Goal: Transaction & Acquisition: Obtain resource

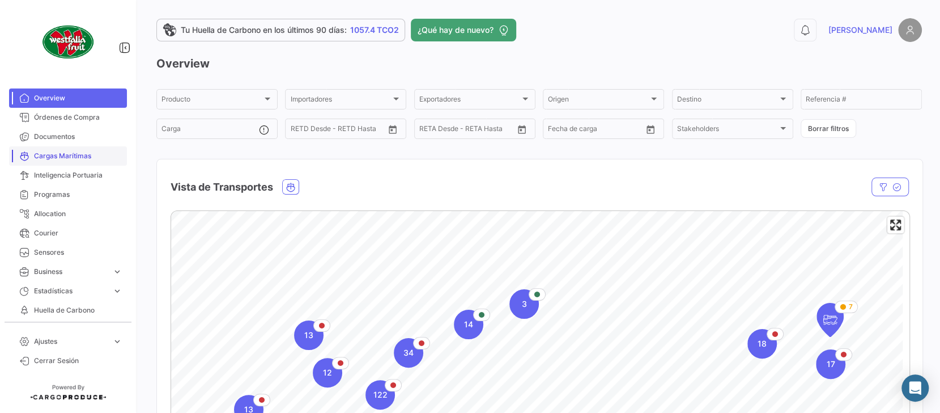
click at [57, 152] on span "Cargas Marítimas" at bounding box center [78, 156] width 88 height 10
click at [58, 116] on span "Órdenes de Compra" at bounding box center [78, 117] width 88 height 10
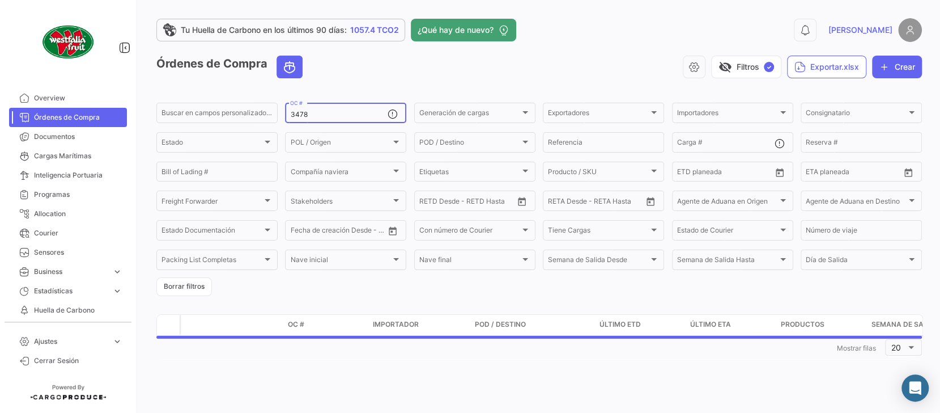
click at [345, 111] on input "3478" at bounding box center [338, 115] width 97 height 8
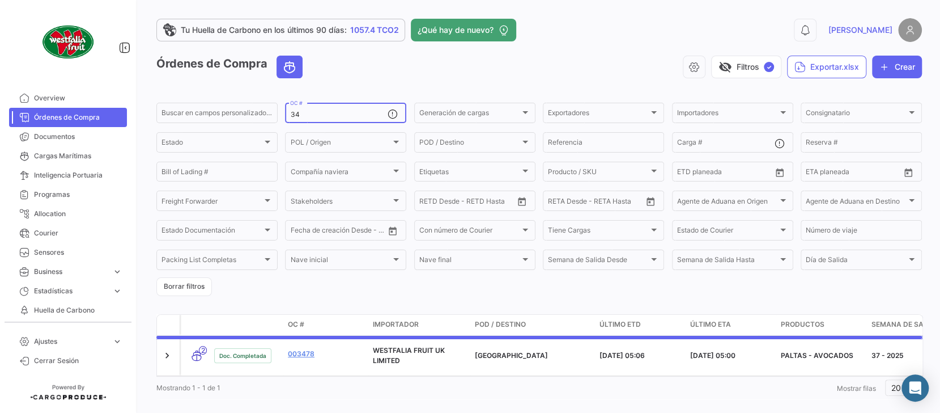
type input "3"
type input "3344"
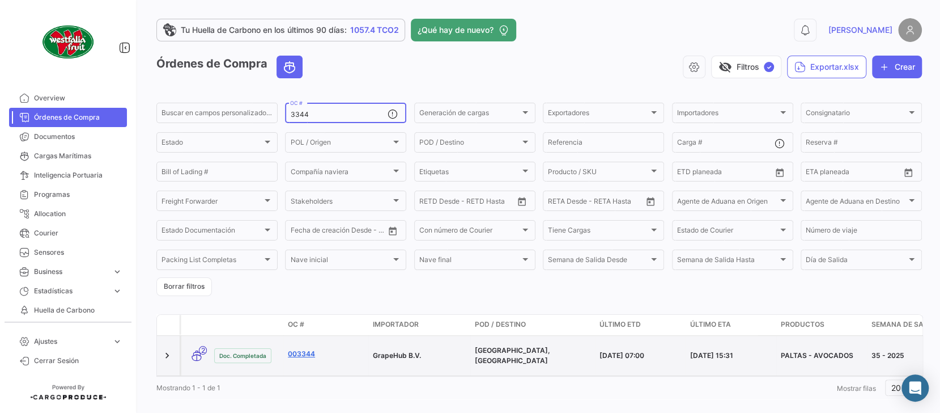
click at [312, 351] on link "003344" at bounding box center [326, 354] width 76 height 10
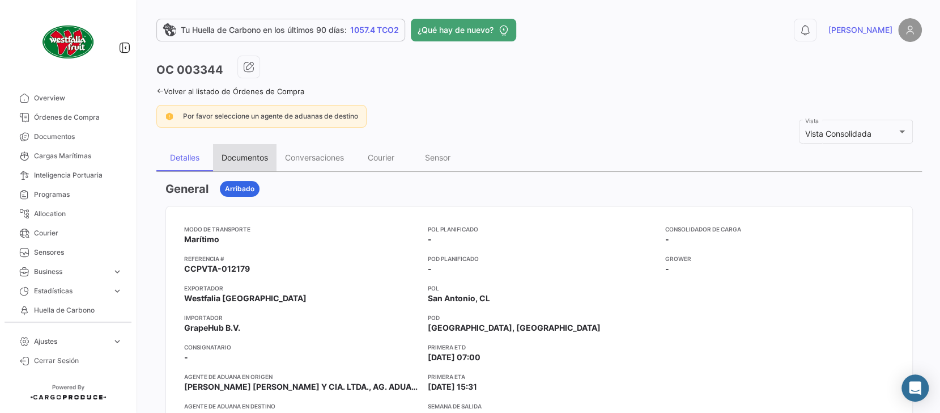
click at [254, 156] on div "Documentos" at bounding box center [245, 157] width 46 height 10
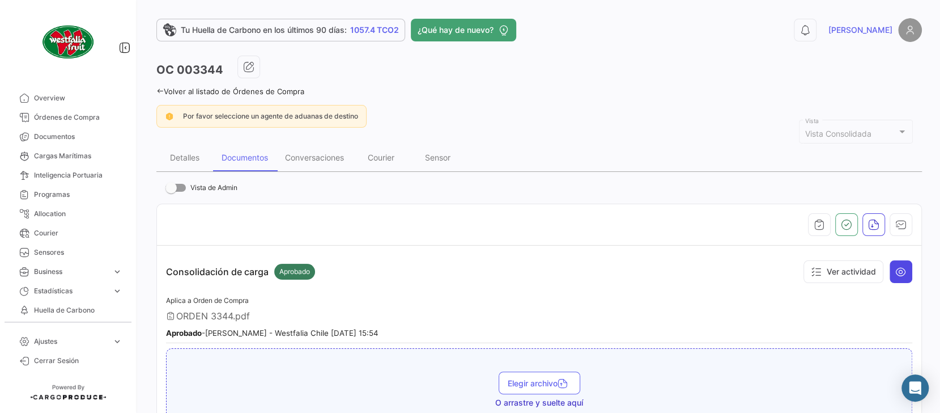
click at [896, 270] on icon at bounding box center [901, 271] width 11 height 11
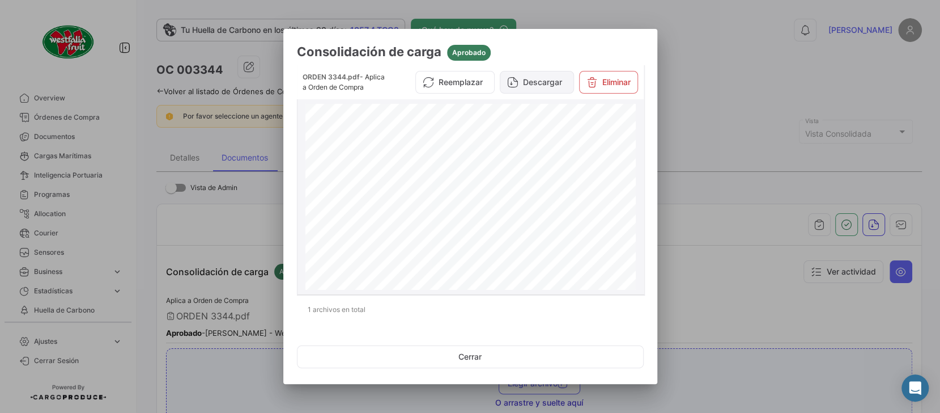
click at [544, 84] on button "Descargar" at bounding box center [537, 82] width 74 height 23
drag, startPoint x: 728, startPoint y: 62, endPoint x: 706, endPoint y: 85, distance: 31.7
click at [727, 63] on div at bounding box center [470, 206] width 940 height 413
